Goal: Information Seeking & Learning: Understand process/instructions

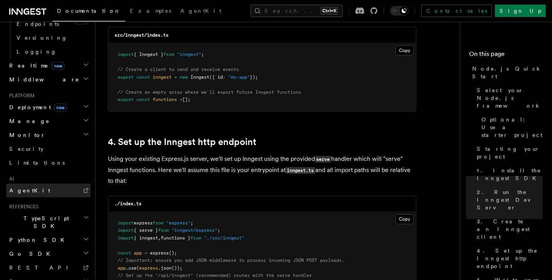
scroll to position [1080, 0]
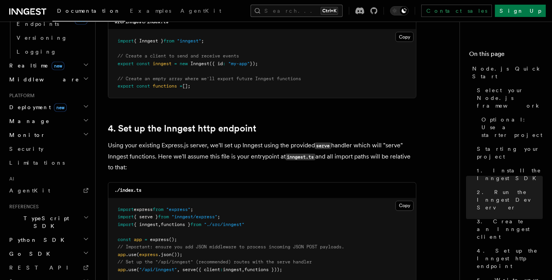
click at [316, 10] on button "Search... Ctrl+K" at bounding box center [297, 11] width 92 height 12
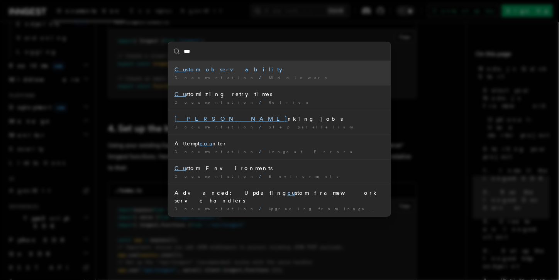
type input "***"
click at [103, 93] on div "*** Cu stom observability Documentation / Middleware / Cu stomizing retry times…" at bounding box center [279, 140] width 559 height 280
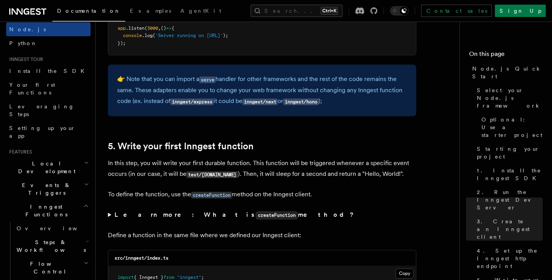
scroll to position [0, 0]
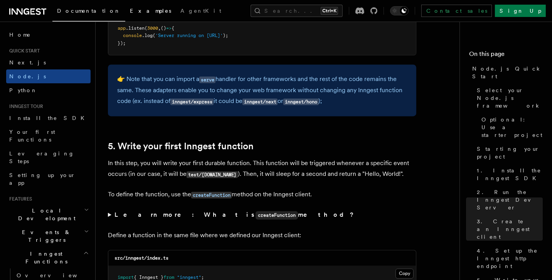
click at [130, 10] on span "Examples" at bounding box center [150, 11] width 41 height 6
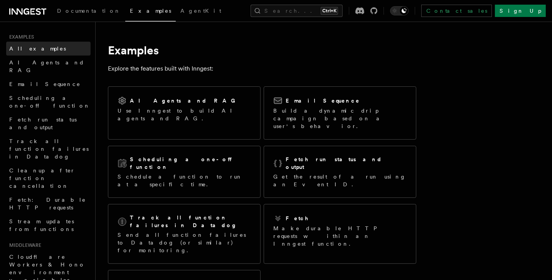
click at [44, 49] on link "All examples" at bounding box center [48, 49] width 84 height 14
click at [57, 10] on span "Documentation" at bounding box center [89, 11] width 64 height 6
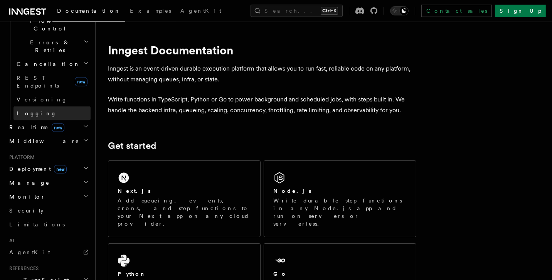
scroll to position [352, 0]
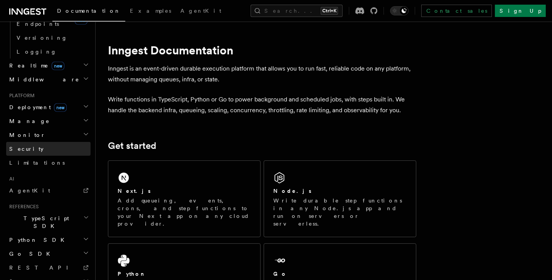
click at [46, 142] on link "Security" at bounding box center [48, 149] width 84 height 14
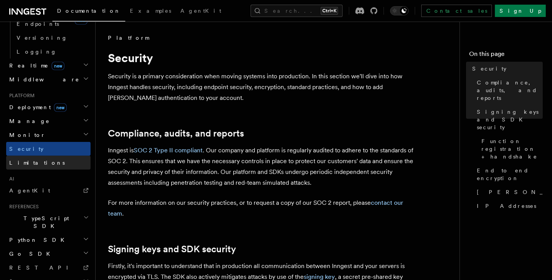
click at [46, 156] on link "Limitations" at bounding box center [48, 163] width 84 height 14
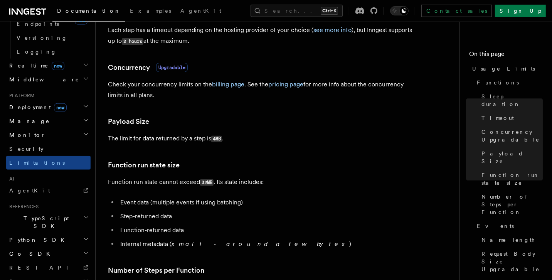
scroll to position [257, 0]
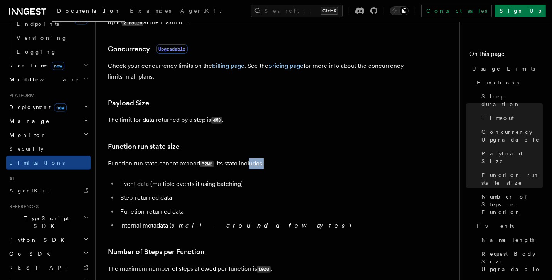
drag, startPoint x: 267, startPoint y: 166, endPoint x: 249, endPoint y: 163, distance: 18.7
click at [249, 163] on p "Function run state cannot exceed 32MB . Its state includes:" at bounding box center [262, 163] width 309 height 11
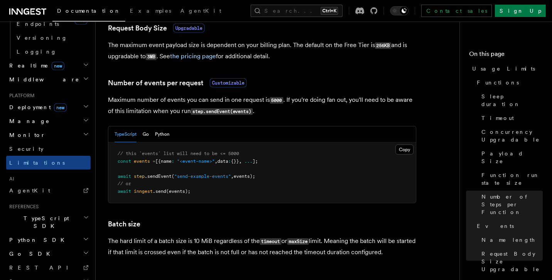
scroll to position [812, 0]
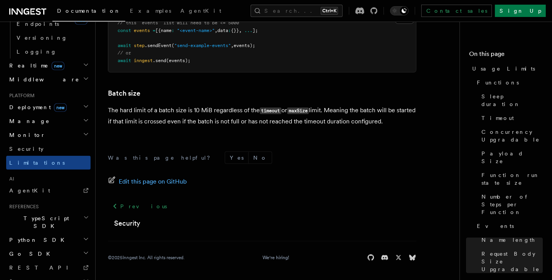
drag, startPoint x: 403, startPoint y: 125, endPoint x: 226, endPoint y: 110, distance: 177.0
click at [226, 110] on p "The hard limit of a batch size is 10 MiB regardless of the timeout or maxSize l…" at bounding box center [262, 116] width 309 height 22
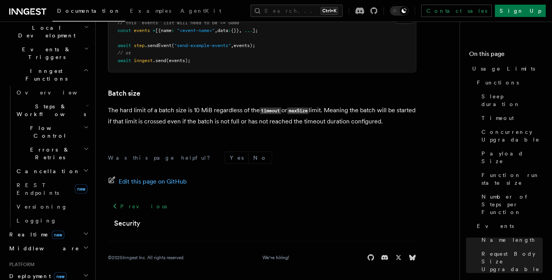
scroll to position [146, 0]
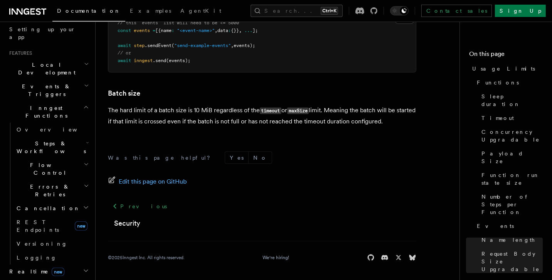
click at [83, 204] on icon "button" at bounding box center [86, 207] width 6 height 6
click at [79, 180] on h2 "Errors & Retries" at bounding box center [52, 191] width 77 height 22
click at [84, 161] on icon "button" at bounding box center [86, 164] width 5 height 6
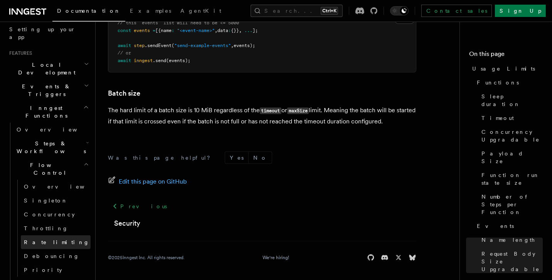
click at [59, 235] on link "Rate limiting" at bounding box center [56, 242] width 70 height 14
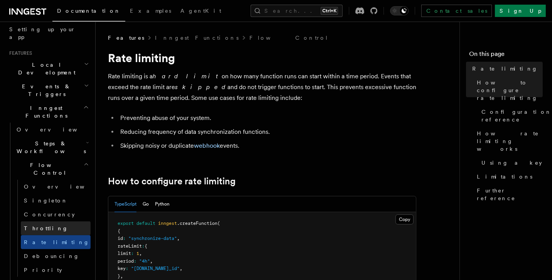
click at [54, 221] on link "Throttling" at bounding box center [56, 228] width 70 height 14
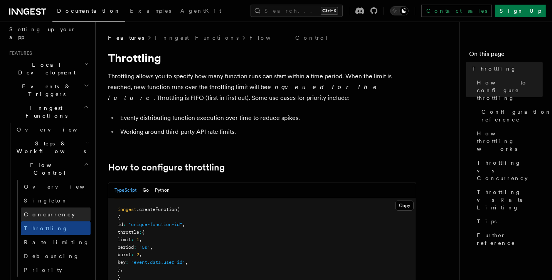
click at [54, 211] on span "Concurrency" at bounding box center [49, 214] width 51 height 6
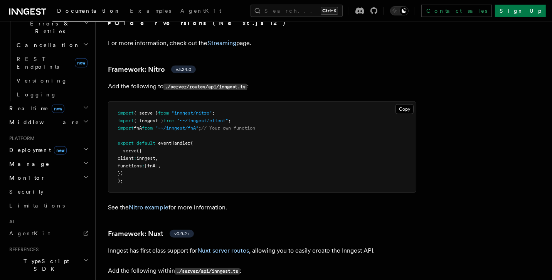
scroll to position [352, 0]
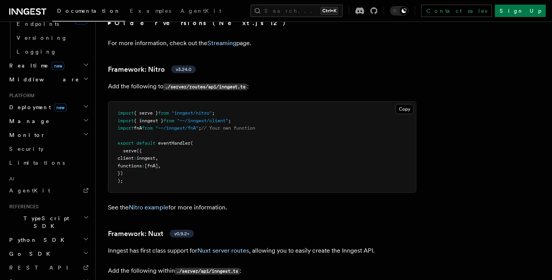
click at [41, 215] on span "TypeScript SDK" at bounding box center [44, 222] width 77 height 15
click at [45, 237] on span "Introduction" at bounding box center [45, 240] width 56 height 6
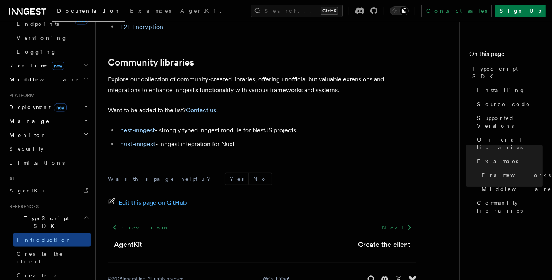
scroll to position [562, 0]
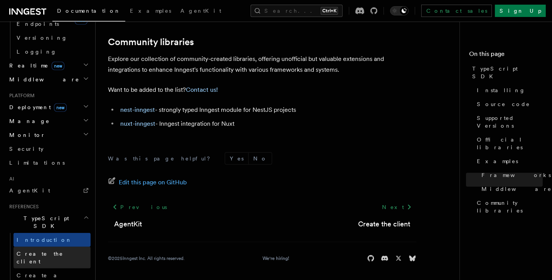
click at [45, 247] on link "Create the client" at bounding box center [52, 258] width 77 height 22
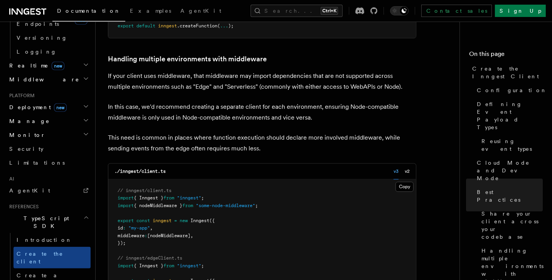
scroll to position [1594, 0]
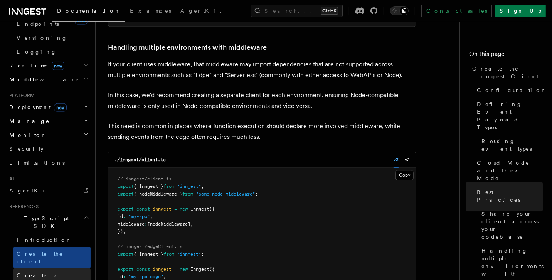
click at [54, 272] on span "Create a function" at bounding box center [40, 279] width 46 height 14
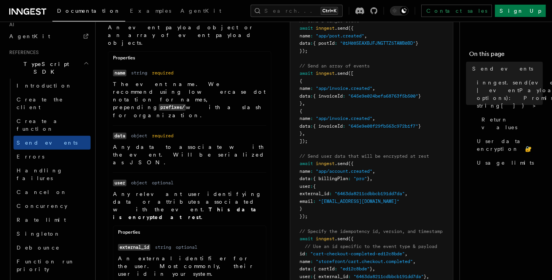
scroll to position [463, 0]
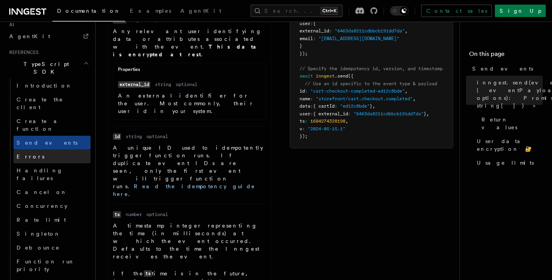
click at [20, 154] on span "Errors" at bounding box center [31, 157] width 28 height 6
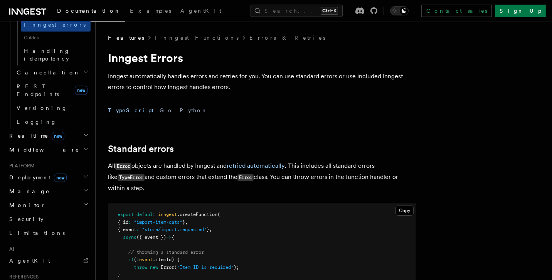
scroll to position [411, 0]
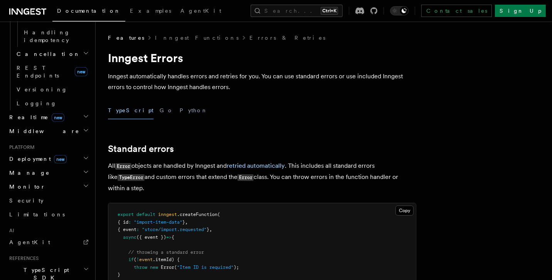
click at [83, 266] on icon "button" at bounding box center [86, 269] width 6 height 6
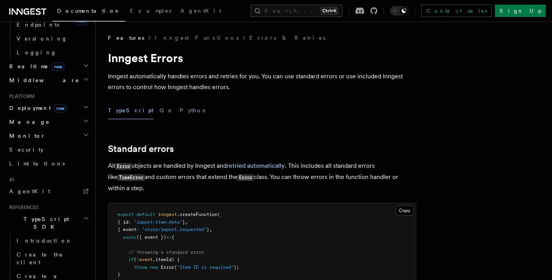
scroll to position [463, 0]
click at [51, 251] on span "Create the client" at bounding box center [40, 258] width 47 height 14
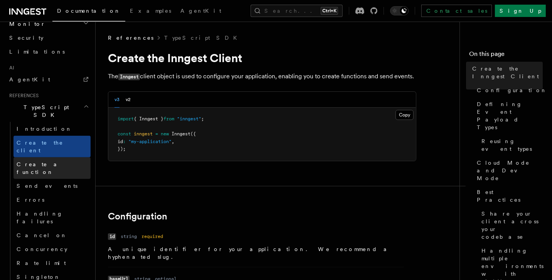
click at [30, 160] on span "Create a function" at bounding box center [54, 167] width 74 height 15
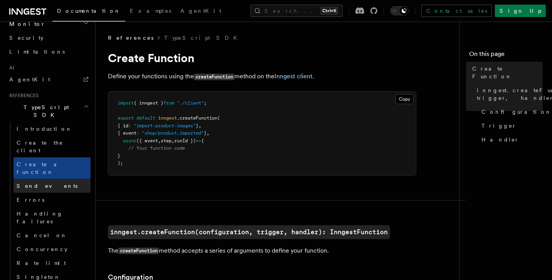
click at [33, 183] on span "Send events" at bounding box center [47, 186] width 61 height 6
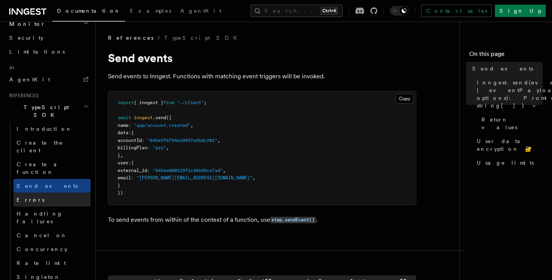
click at [46, 193] on link "Errors" at bounding box center [52, 200] width 77 height 14
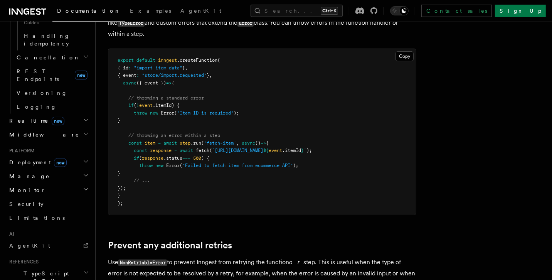
scroll to position [448, 0]
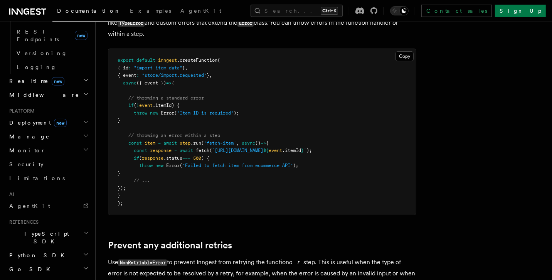
click at [83, 230] on icon "button" at bounding box center [86, 233] width 6 height 6
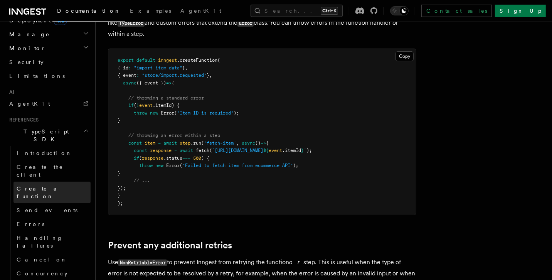
scroll to position [550, 0]
click at [47, 185] on span "Create a function" at bounding box center [40, 192] width 46 height 14
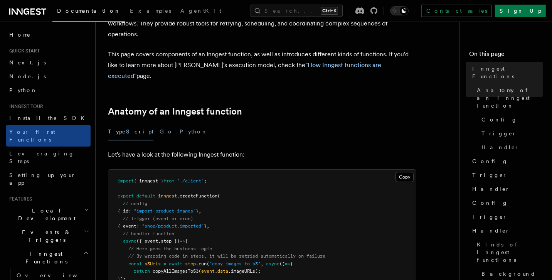
scroll to position [154, 0]
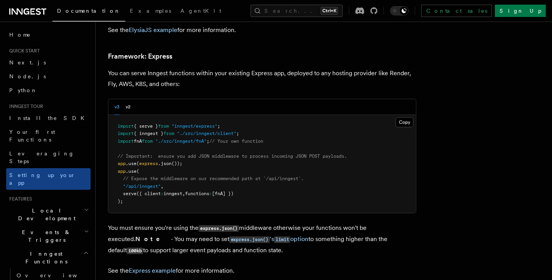
scroll to position [2338, 0]
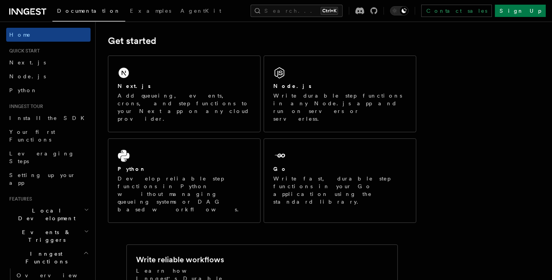
scroll to position [103, 0]
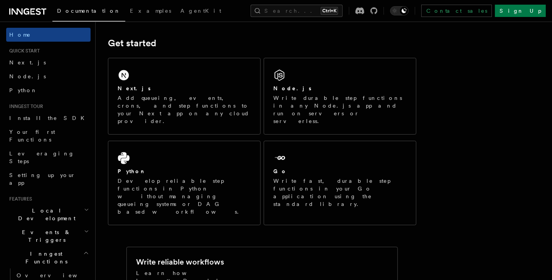
click at [332, 98] on p "Write durable step functions in any Node.js app and run on servers or serverles…" at bounding box center [340, 109] width 133 height 31
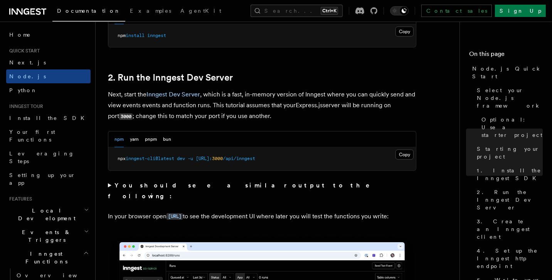
scroll to position [566, 0]
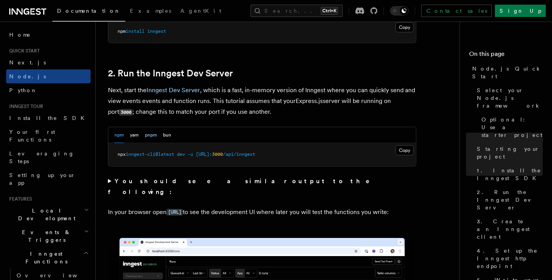
click at [153, 135] on button "pnpm" at bounding box center [151, 135] width 12 height 16
click at [112, 184] on summary "You should see a similar output to the following:" at bounding box center [262, 187] width 309 height 22
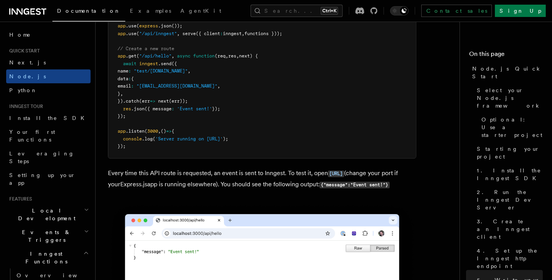
scroll to position [4321, 0]
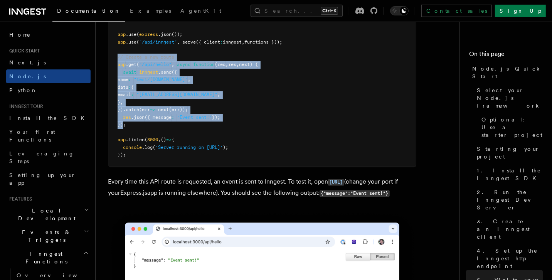
drag, startPoint x: 124, startPoint y: 135, endPoint x: 109, endPoint y: 71, distance: 66.3
click at [109, 71] on pre "import express from "express" ; import { serve } from "inngest/express" ; impor…" at bounding box center [262, 80] width 308 height 174
drag, startPoint x: 132, startPoint y: 140, endPoint x: 112, endPoint y: 68, distance: 74.8
click at [112, 68] on pre "import express from "express" ; import { serve } from "inngest/express" ; impor…" at bounding box center [262, 80] width 308 height 174
copy code "// Create a new route app .get ( "/api/hello" , async function (req , res , nex…"
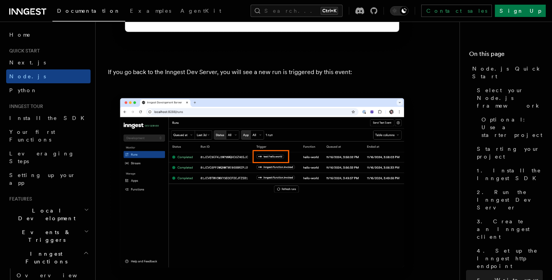
scroll to position [4681, 0]
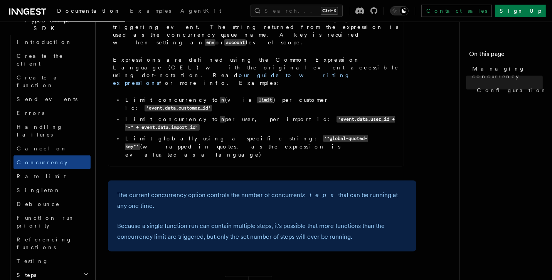
scroll to position [498, 0]
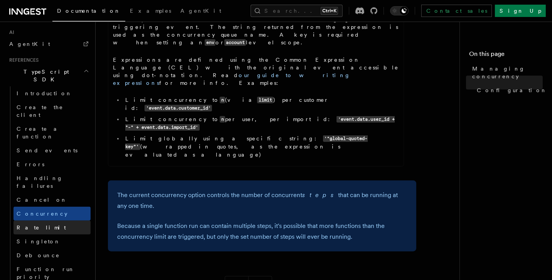
click at [43, 221] on link "Rate limit" at bounding box center [52, 228] width 77 height 14
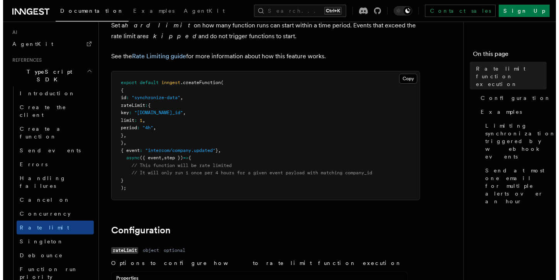
scroll to position [51, 0]
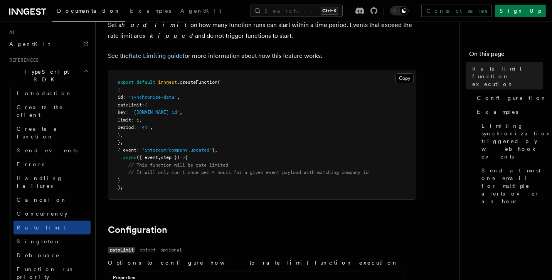
click at [325, 13] on button "Search... Ctrl+K" at bounding box center [297, 11] width 92 height 12
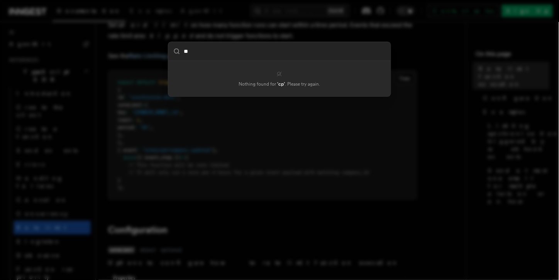
type input "*"
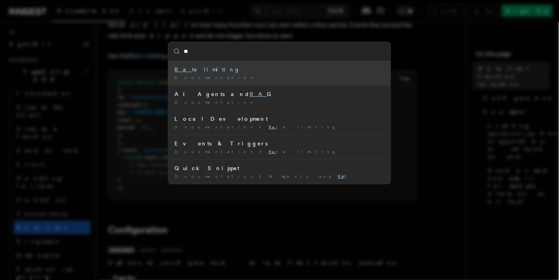
type input "*"
